Goal: Transaction & Acquisition: Purchase product/service

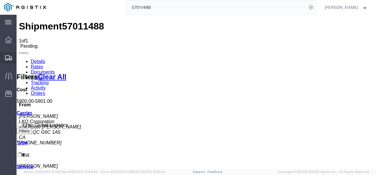
click at [20, 53] on span "Shipments" at bounding box center [18, 58] width 4 height 12
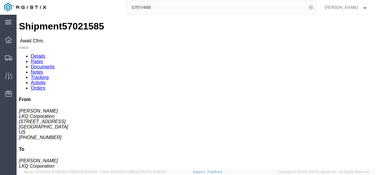
click link "Rates"
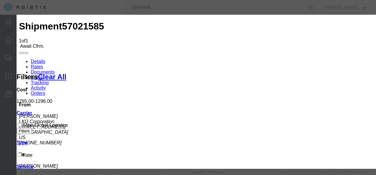
type input "21732138798"
type input "2387483214687"
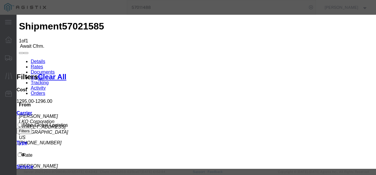
type input "38721687"
drag, startPoint x: 264, startPoint y: 115, endPoint x: 300, endPoint y: 136, distance: 41.1
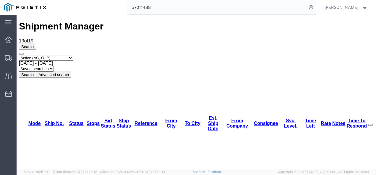
drag, startPoint x: 355, startPoint y: 39, endPoint x: 157, endPoint y: 160, distance: 231.7
click at [354, 55] on div "Select status Active (AC, O, P) All Approved Awaiting Confirmation (AC) Booked …" at bounding box center [196, 66] width 354 height 23
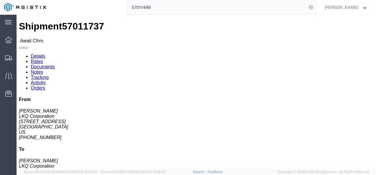
drag, startPoint x: 152, startPoint y: 124, endPoint x: 80, endPoint y: 65, distance: 94.0
click div "Leg 1 - Truckload Vehicle 1: Standard Dry Van (53 Feet) Number of trucks: 1"
click div "Shipment Detail Ship From LKQ Corporation (Marlon Johnson) 1891 2020 E. Bakervi…"
click link "Rates"
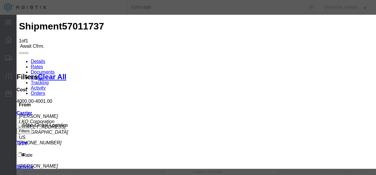
type input "9821737213987987"
type input "9872398721398798"
type input "98732987213"
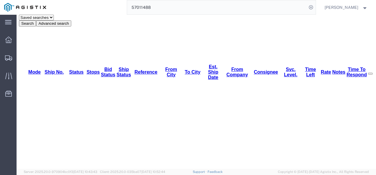
scroll to position [59, 0]
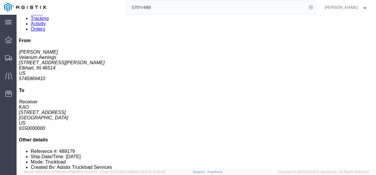
drag, startPoint x: 165, startPoint y: 73, endPoint x: 55, endPoint y: 37, distance: 115.8
click div "Leg 1 - Truckload Vehicle 1: Standard Dry Van (53 Feet) Number of trucks: 1"
click link "Rates"
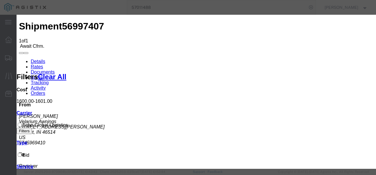
type input "21987392173987"
type input "q987213987213"
type input "9872198732987"
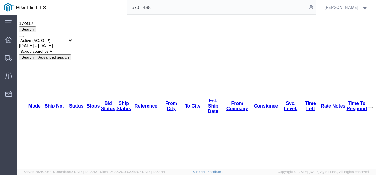
scroll to position [30, 0]
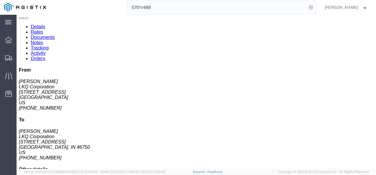
drag, startPoint x: 159, startPoint y: 100, endPoint x: 151, endPoint y: 96, distance: 8.6
click div "Leg 1 - Truckload Vehicle 1: Standard Dry Van (53 Feet) Number of trucks: 1"
click link "Rates"
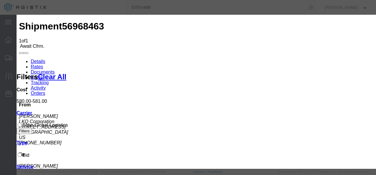
type input "12983797397"
type input "987192137987"
type input "987213987213987"
drag, startPoint x: 276, startPoint y: 121, endPoint x: 295, endPoint y: 131, distance: 22.2
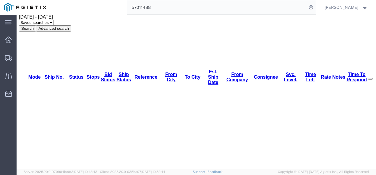
scroll to position [55, 0]
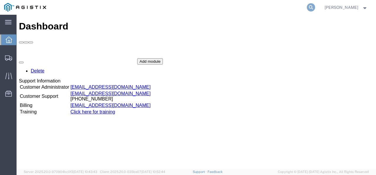
click at [315, 7] on icon at bounding box center [311, 7] width 8 height 8
paste input "57012020"
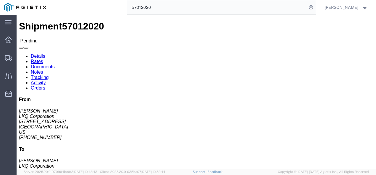
click div "Shipment Detail Ship From LKQ Corporation ([PERSON_NAME]) 1330 [STREET_ADDRESS]…"
click h4 "Routing & Vehicle Information"
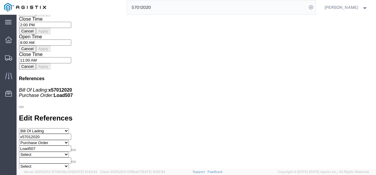
scroll to position [536, 0]
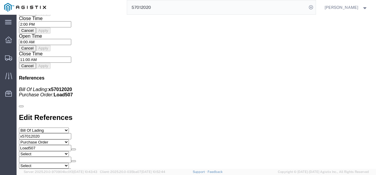
click div "Shipment Detail Ship From LKQ Corporation ([PERSON_NAME]) 1330 [STREET_ADDRESS]…"
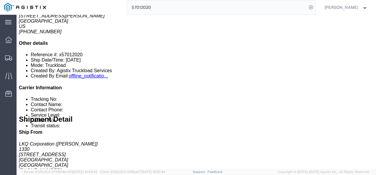
scroll to position [122, 0]
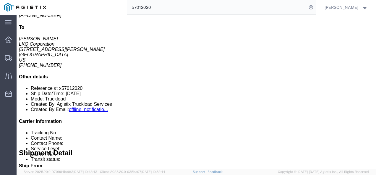
click div "11 Pallet(s) Standard (Not Stackable) Total weight: 20000.00 LBS ( dim ) Carton…"
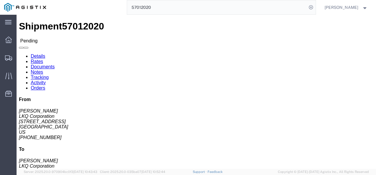
drag, startPoint x: 164, startPoint y: 97, endPoint x: 149, endPoint y: 94, distance: 14.9
click div "Ship From LKQ Corporation ([PERSON_NAME]) 1330 [STREET_ADDRESS] [PHONE_NUMBER] …"
click at [20, 57] on span "Shipments" at bounding box center [18, 58] width 4 height 12
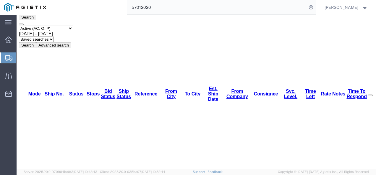
scroll to position [35, 0]
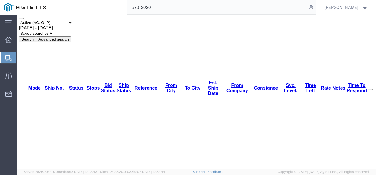
click at [177, 6] on input "57012020" at bounding box center [217, 7] width 180 height 14
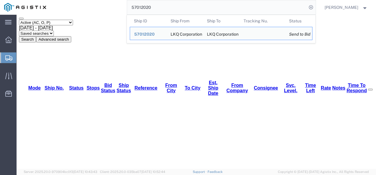
click at [177, 6] on input "57012020" at bounding box center [217, 7] width 180 height 14
paste input "6981765"
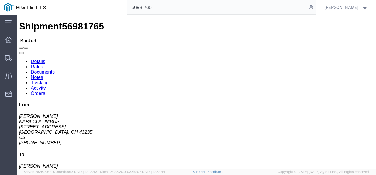
click div "Pickup & Delivery Dates [DATE] 07:00 - [DATE] 15:00 [DATE] 12:15 - [DATE] 12:30…"
click div "Ship From NAPA COLUMBUS ([PERSON_NAME]) [STREET_ADDRESS] [PHONE_NUMBER] Ship To…"
drag, startPoint x: 143, startPoint y: 101, endPoint x: 150, endPoint y: 109, distance: 10.9
click h4 "Routing & Vehicle Information"
click div "Leg 1 - Truckload Vehicle 1: Standard Dry Van (53 Feet) Number of trucks: 1"
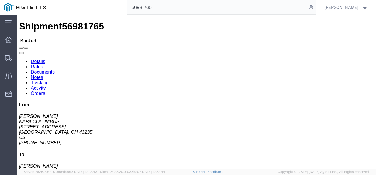
drag, startPoint x: 208, startPoint y: 90, endPoint x: 120, endPoint y: 21, distance: 111.6
click div "Ship From NAPA COLUMBUS ([PERSON_NAME]) [STREET_ADDRESS] [PHONE_NUMBER] Ship To…"
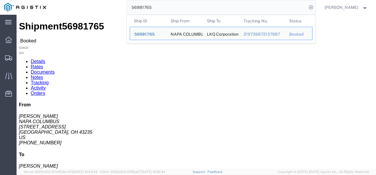
click at [189, 2] on input "56981765" at bounding box center [217, 7] width 180 height 14
paste input "7012020"
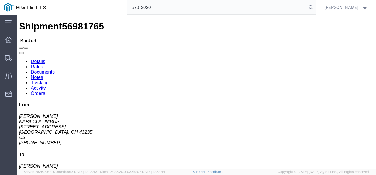
type input "57012020"
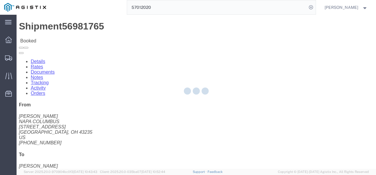
click at [191, 123] on div at bounding box center [196, 92] width 359 height 154
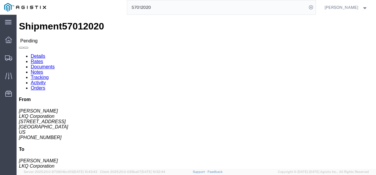
click div "Ship From LKQ Corporation ([PERSON_NAME]) 1330 [STREET_ADDRESS] [PHONE_NUMBER] …"
click link "Rates"
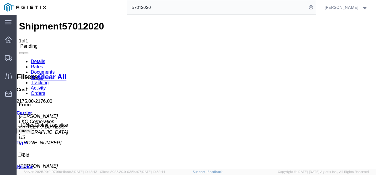
drag, startPoint x: 32, startPoint y: 40, endPoint x: 281, endPoint y: 140, distance: 268.0
click at [32, 59] on link "Details" at bounding box center [38, 61] width 14 height 5
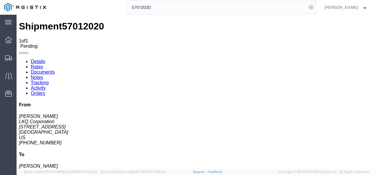
click button "Enter / Modify Bid"
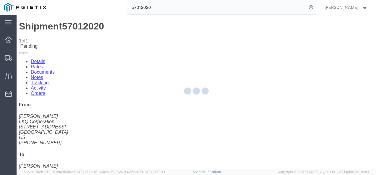
select select "4622"
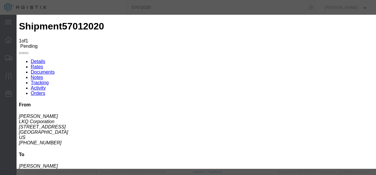
click link "ks_ga - Echo Global Logistics - TL Standard 3 - 5 Day"
drag, startPoint x: 308, startPoint y: 88, endPoint x: 210, endPoint y: 92, distance: 98.1
click div "Mode Select Air Less than Truckload Multi-Leg Ocean Freight Rail Small Parcel T…"
type input "2140"
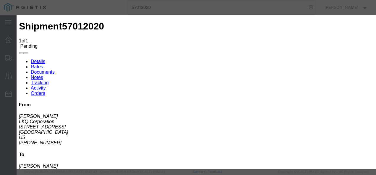
click button "Submit"
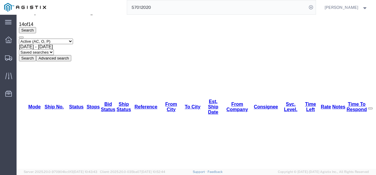
scroll to position [0, 0]
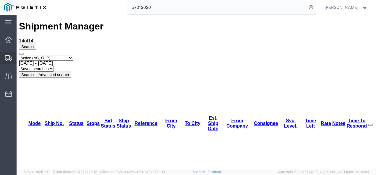
click at [20, 57] on span "Shipments" at bounding box center [18, 58] width 4 height 12
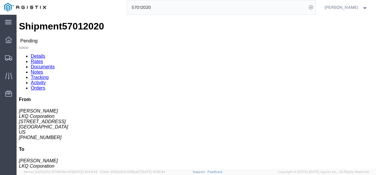
drag, startPoint x: 159, startPoint y: 102, endPoint x: 149, endPoint y: 97, distance: 11.5
click div "Shipment Detail Ship From LKQ Corporation ([PERSON_NAME]) 1330 [STREET_ADDRESS]…"
click link "Rates"
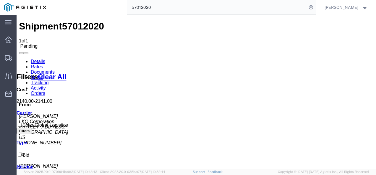
drag, startPoint x: 188, startPoint y: 112, endPoint x: 241, endPoint y: 164, distance: 73.9
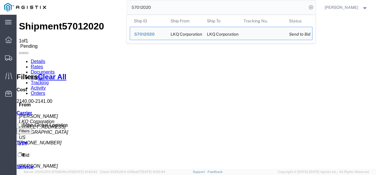
click at [186, 8] on input "57012020" at bounding box center [217, 7] width 180 height 14
paste input "2178"
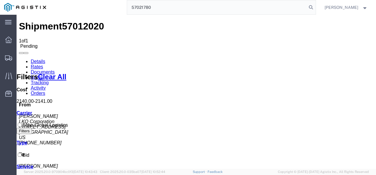
type input "57021780"
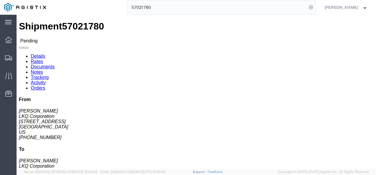
click div "Ship From LKQ Corporation ([PERSON_NAME]) 1330 [STREET_ADDRESS] [PHONE_NUMBER] …"
drag, startPoint x: 193, startPoint y: 97, endPoint x: 157, endPoint y: 91, distance: 36.0
click div "Ship From LKQ Corporation ([PERSON_NAME]) 1330 [STREET_ADDRESS] [PHONE_NUMBER] …"
click link "Rates"
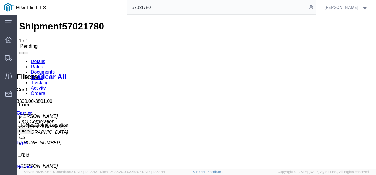
click at [41, 59] on link "Details" at bounding box center [38, 61] width 14 height 5
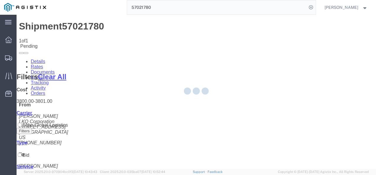
drag, startPoint x: 175, startPoint y: 126, endPoint x: 173, endPoint y: 142, distance: 15.5
click at [175, 126] on div at bounding box center [196, 92] width 359 height 154
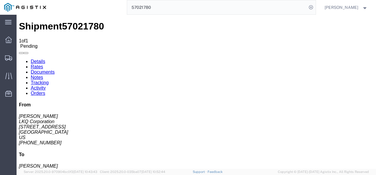
click div "Shipment Detail Ship From LKQ Corporation ([PERSON_NAME]) [STREET_ADDRESS] [PHO…"
click div "Leg 1 - Truckload Vehicle 1: Standard Dry Van (53 Feet) Number of trucks: 1"
click div "Shipment Detail Ship From LKQ Corporation ([PERSON_NAME]) [STREET_ADDRESS] [PHO…"
click h4 "Routing & Vehicle Information"
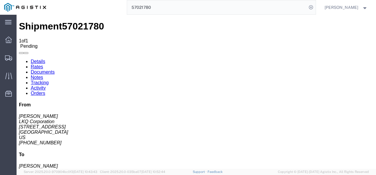
drag, startPoint x: 156, startPoint y: 94, endPoint x: 157, endPoint y: 99, distance: 4.6
click div "Ship From LKQ Corporation ([PERSON_NAME]) [STREET_ADDRESS] [PHONE_NUMBER] [EMAI…"
click div "Shipment Detail Ship From LKQ Corporation ([PERSON_NAME]) [STREET_ADDRESS] [PHO…"
drag, startPoint x: 154, startPoint y: 82, endPoint x: 173, endPoint y: 110, distance: 33.7
click div "Ship From LKQ Corporation ([PERSON_NAME]) [STREET_ADDRESS] [PHONE_NUMBER] [EMAI…"
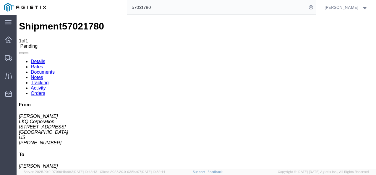
drag, startPoint x: 142, startPoint y: 113, endPoint x: 75, endPoint y: 62, distance: 84.1
click div "Leg 1 - Truckload Vehicle 1: Standard Dry Van (53 Feet) Number of trucks: 1"
click link "Withdraw Bid"
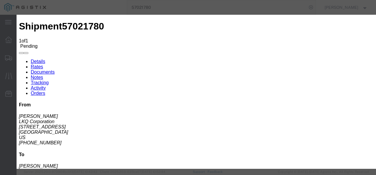
click button "Withdraw"
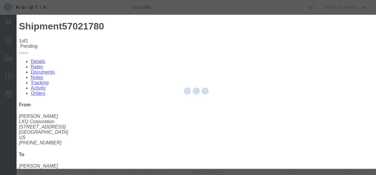
click at [223, 101] on div at bounding box center [196, 92] width 359 height 154
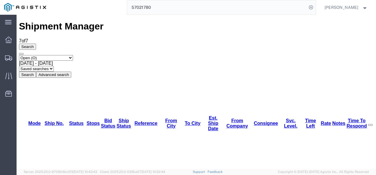
drag, startPoint x: 218, startPoint y: 151, endPoint x: 245, endPoint y: 167, distance: 31.5
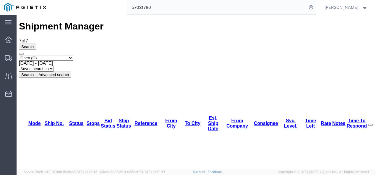
click at [20, 57] on span "Shipments" at bounding box center [18, 58] width 4 height 12
click at [220, 6] on input "57021780" at bounding box center [217, 7] width 180 height 14
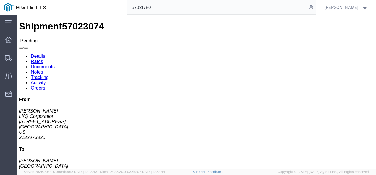
drag, startPoint x: 177, startPoint y: 110, endPoint x: 110, endPoint y: 85, distance: 71.3
click div "Shipment Detail Ship From LKQ Corporation ([PERSON_NAME]) 3118 [STREET_ADDRESS]…"
click link "Rates"
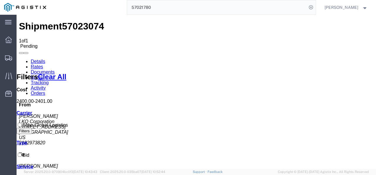
click at [35, 59] on link "Details" at bounding box center [38, 61] width 14 height 5
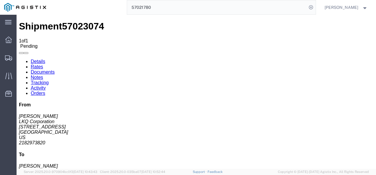
click button "Enter / Modify Bid"
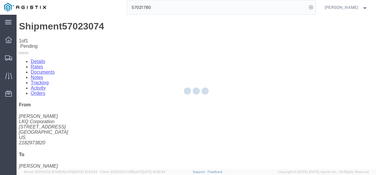
select select "4622"
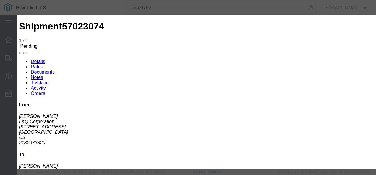
click link "ks_ga - Echo Global Logistics - TL Standard 3 - 5 Day"
drag, startPoint x: 306, startPoint y: 61, endPoint x: 194, endPoint y: 60, distance: 112.0
click div "Select 2 Day Service 3 Axle Winch Truck 3 to 5 Day Service 96L Domestic Flat Ra…"
type input "1950"
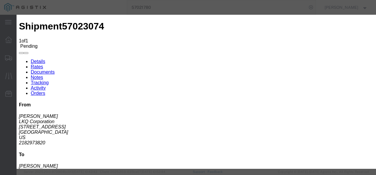
click button "Submit"
